Goal: Navigation & Orientation: Find specific page/section

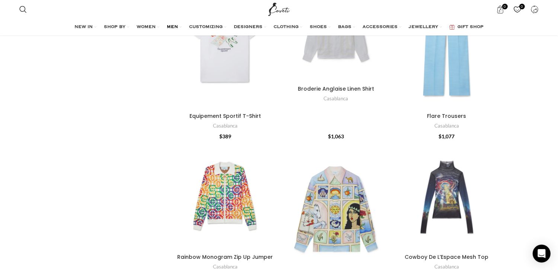
scroll to position [2383, 0]
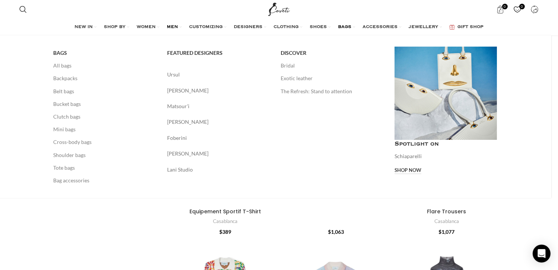
click at [348, 27] on span "BAGS" at bounding box center [344, 27] width 13 height 6
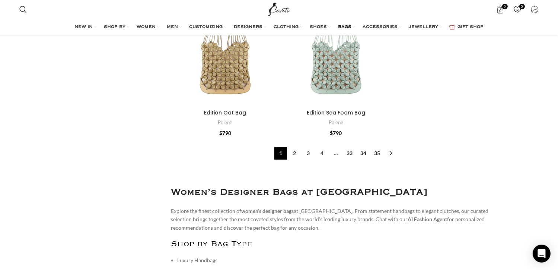
scroll to position [2905, 0]
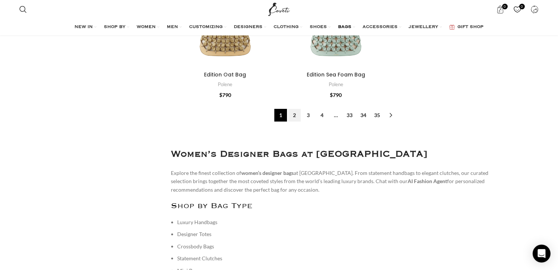
click at [298, 109] on link "2" at bounding box center [294, 115] width 13 height 13
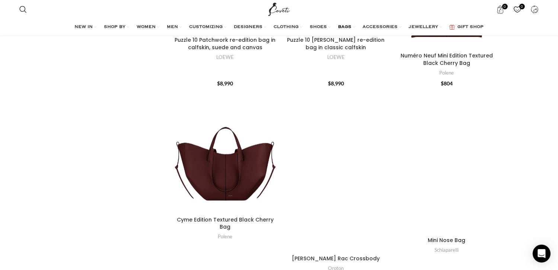
scroll to position [962, 0]
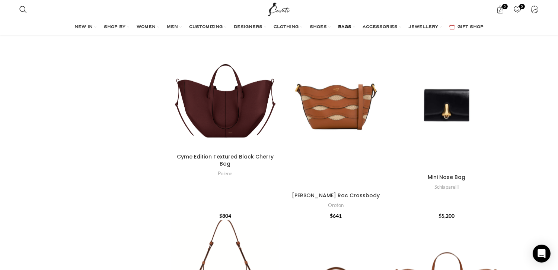
drag, startPoint x: 55, startPoint y: 122, endPoint x: 27, endPoint y: 109, distance: 31.2
